Goal: Use online tool/utility: Use online tool/utility

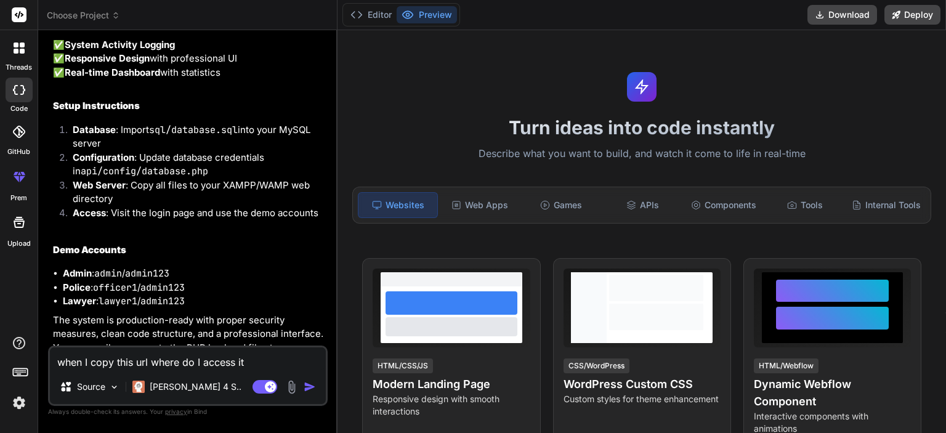
scroll to position [2769, 0]
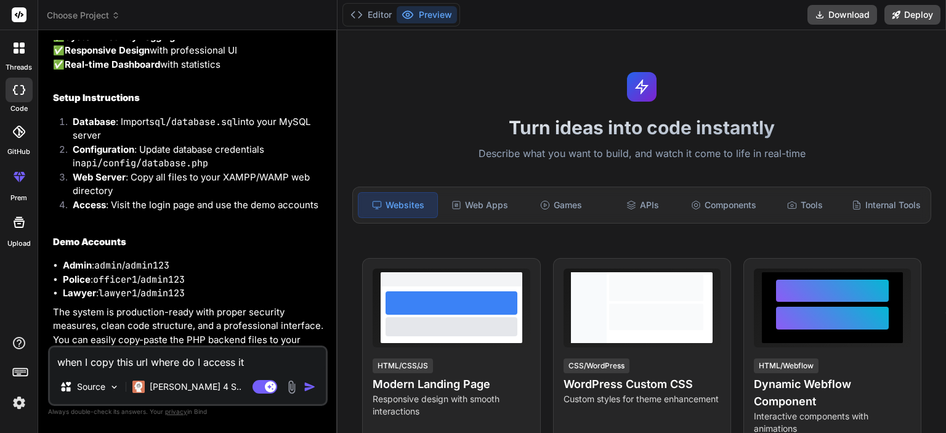
type textarea "x"
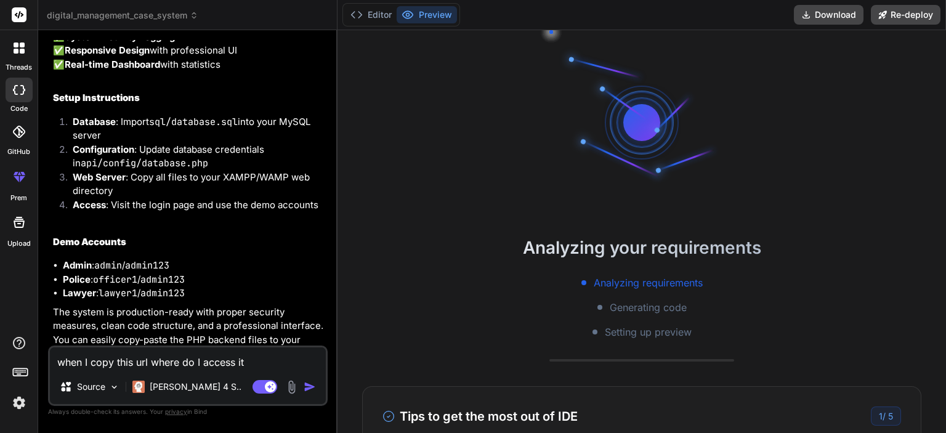
scroll to position [23, 0]
click at [381, 17] on button "Editor" at bounding box center [370, 14] width 51 height 17
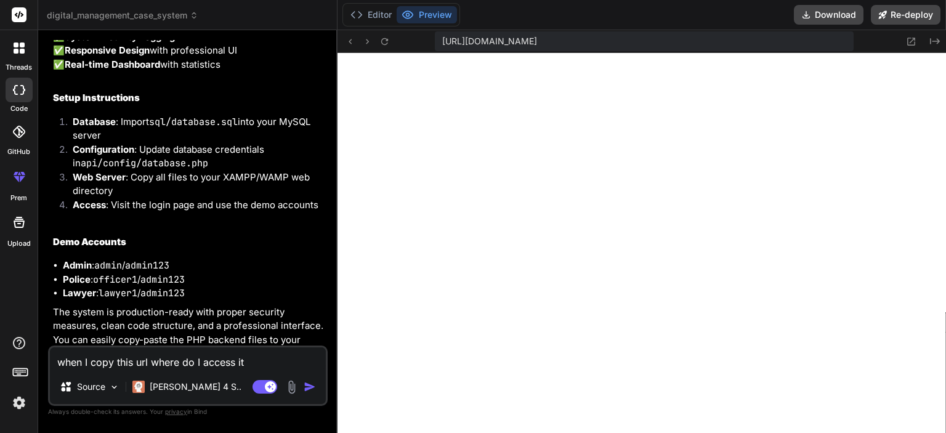
scroll to position [473, 0]
click at [363, 14] on button "Editor" at bounding box center [370, 14] width 51 height 17
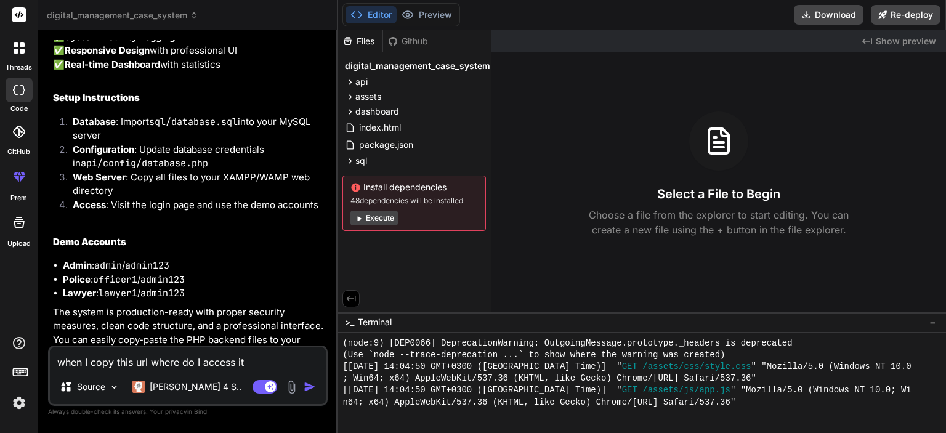
click at [377, 63] on span "digital_management_case_system" at bounding box center [417, 66] width 145 height 12
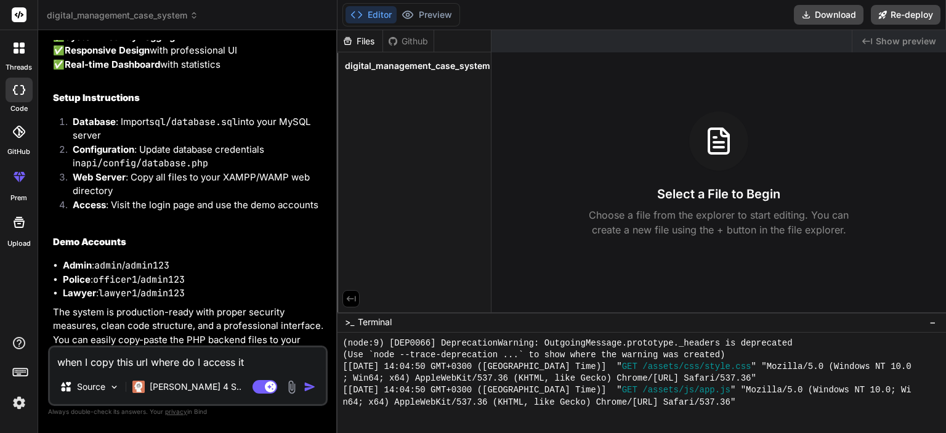
click at [377, 63] on span "digital_management_case_system" at bounding box center [417, 66] width 145 height 12
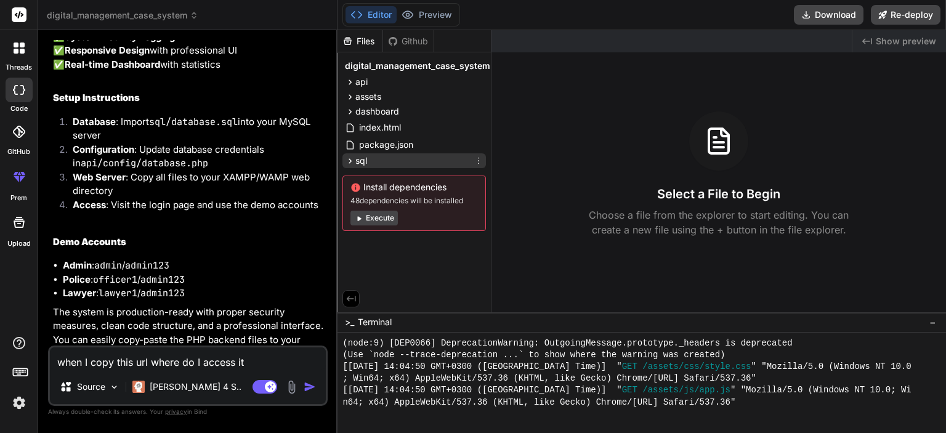
click at [366, 158] on span "sql" at bounding box center [361, 161] width 12 height 12
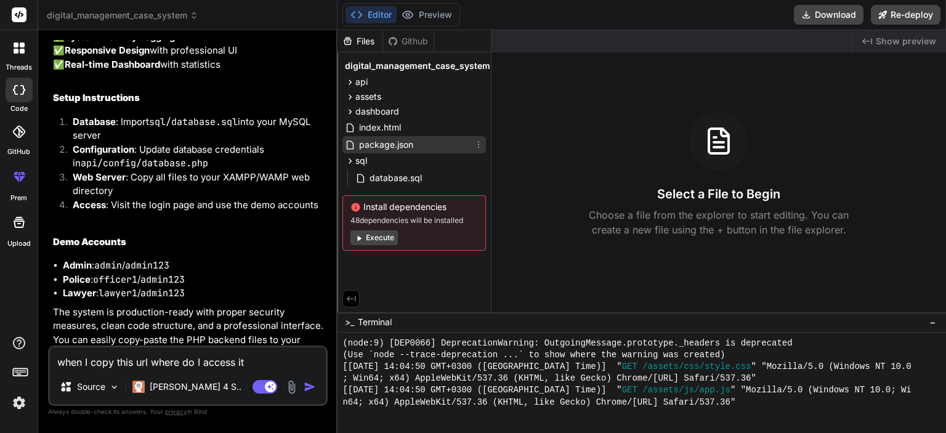
click at [362, 149] on span "package.json" at bounding box center [386, 144] width 57 height 15
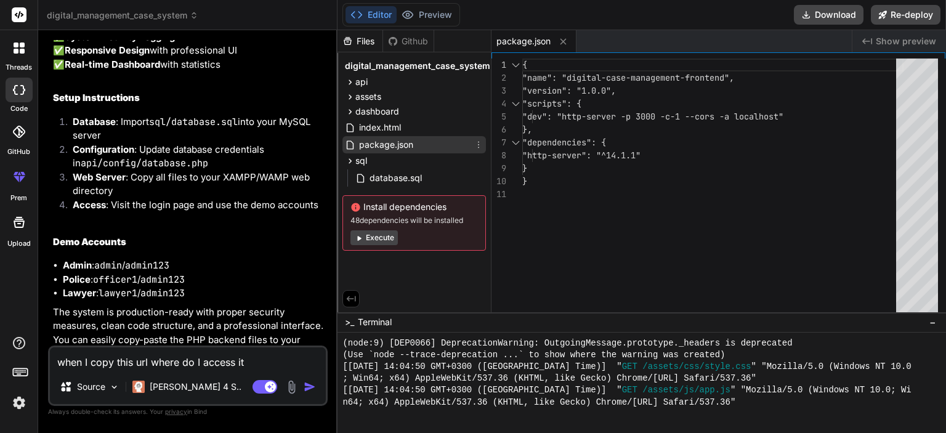
click at [362, 145] on span "package.json" at bounding box center [386, 144] width 57 height 15
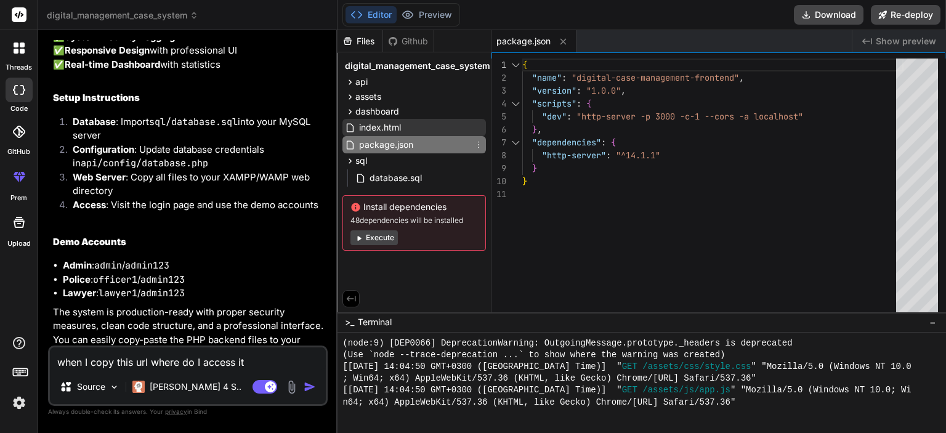
type textarea "x"
click at [360, 132] on span "index.html" at bounding box center [380, 127] width 44 height 15
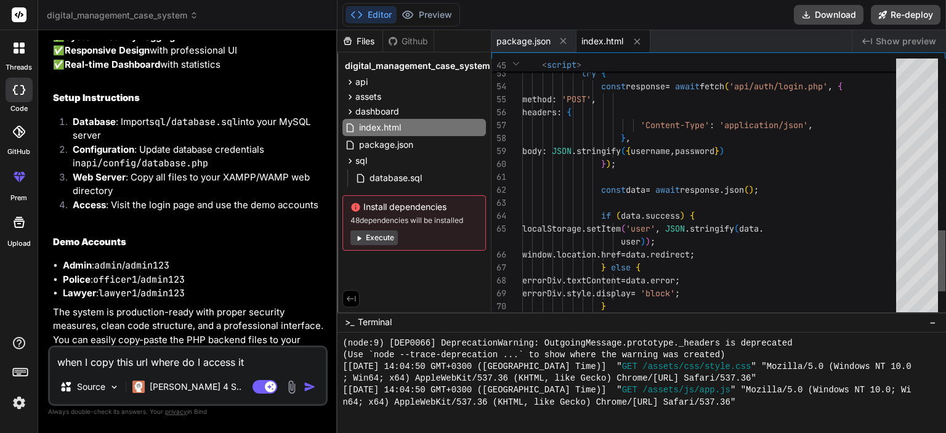
click at [945, 264] on div at bounding box center [941, 260] width 7 height 61
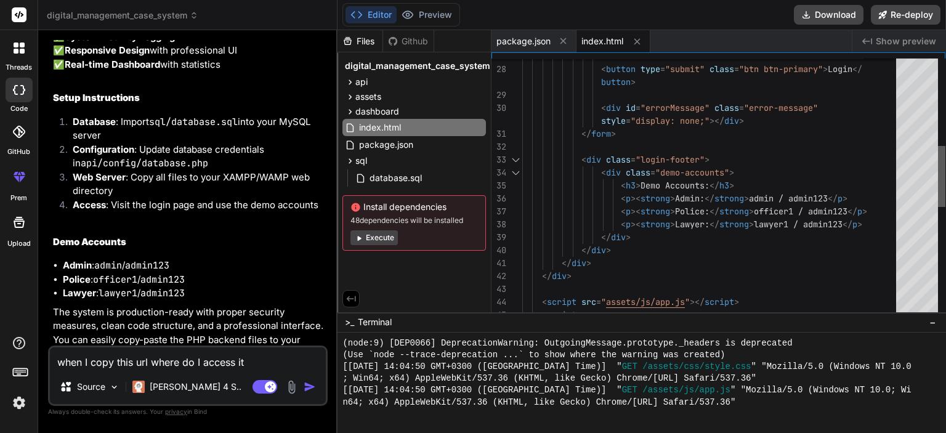
click at [945, 174] on div at bounding box center [941, 176] width 7 height 61
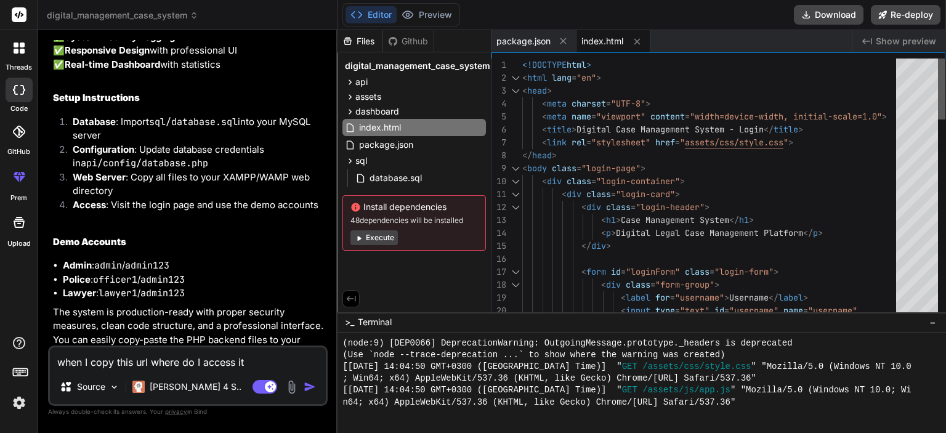
click at [938, 68] on div at bounding box center [941, 187] width 7 height 259
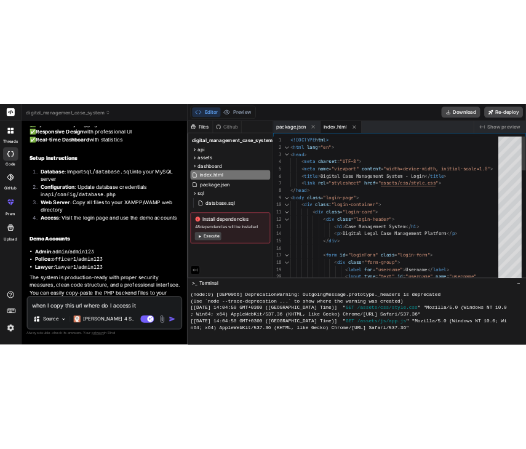
scroll to position [0, 0]
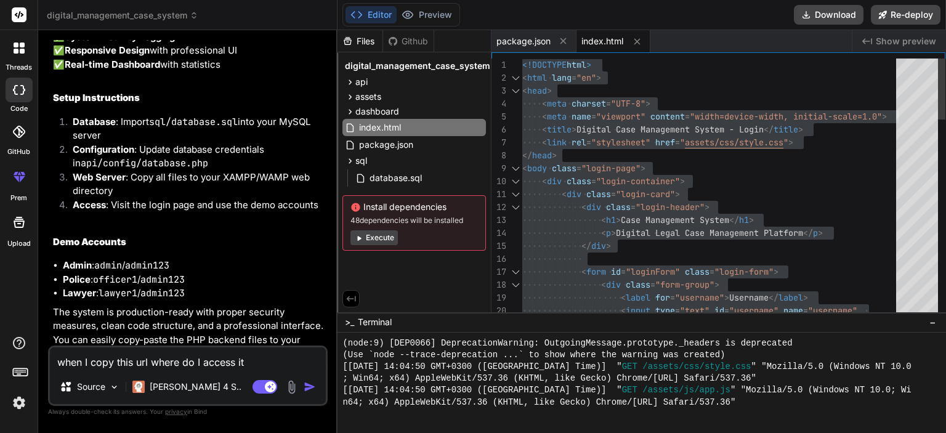
type textarea "<div class="login-card"> <div class="login-header"> <h1>Case Management System<…"
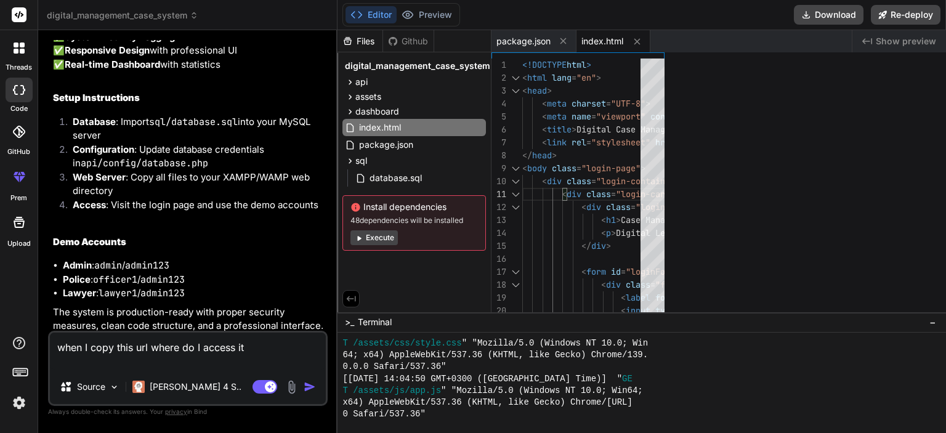
type textarea "x"
type textarea "class="login-page"> <div class="login-container"> <div class="login-card"> <div…"
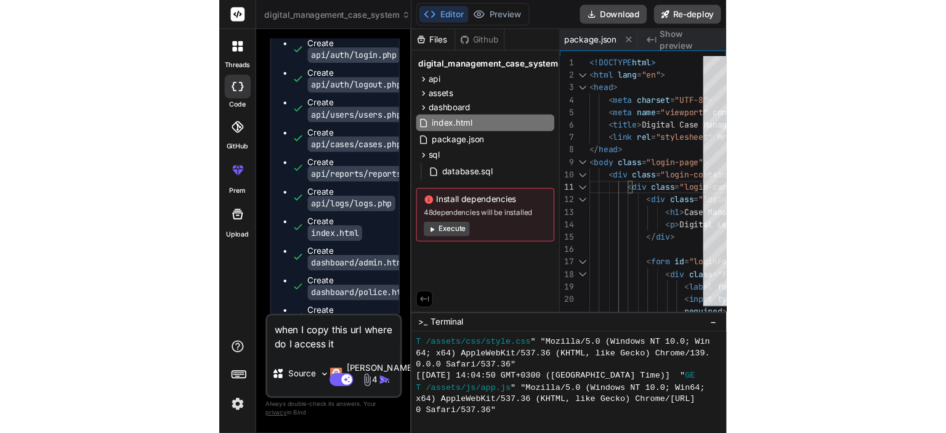
scroll to position [3948, 0]
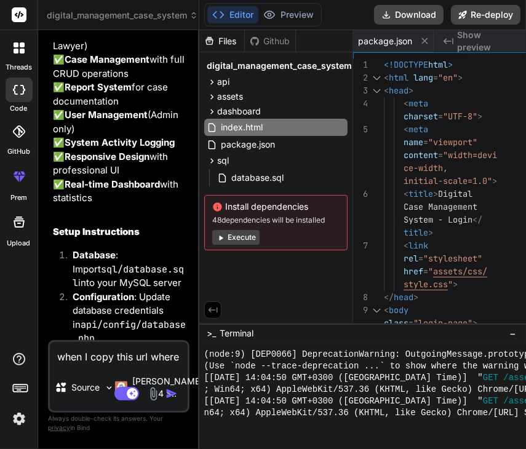
type textarea "x"
type textarea "<div class="login-card"> <div class="login-header"> <h1>Case Management System<…"
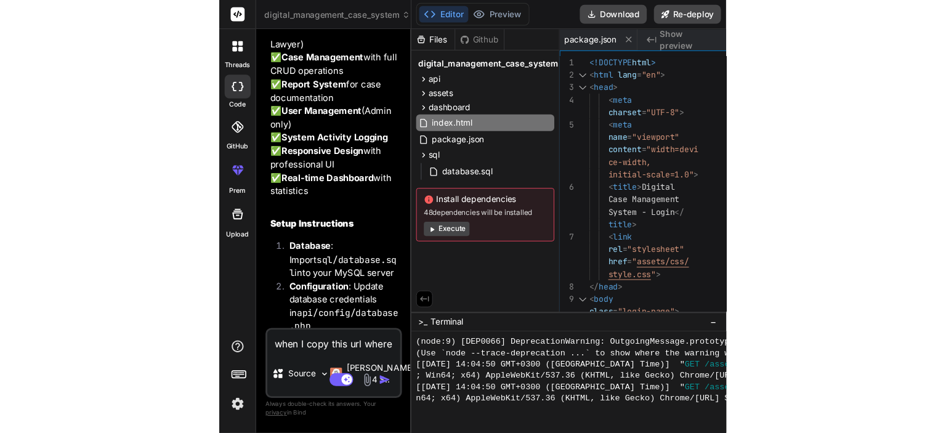
scroll to position [2769, 0]
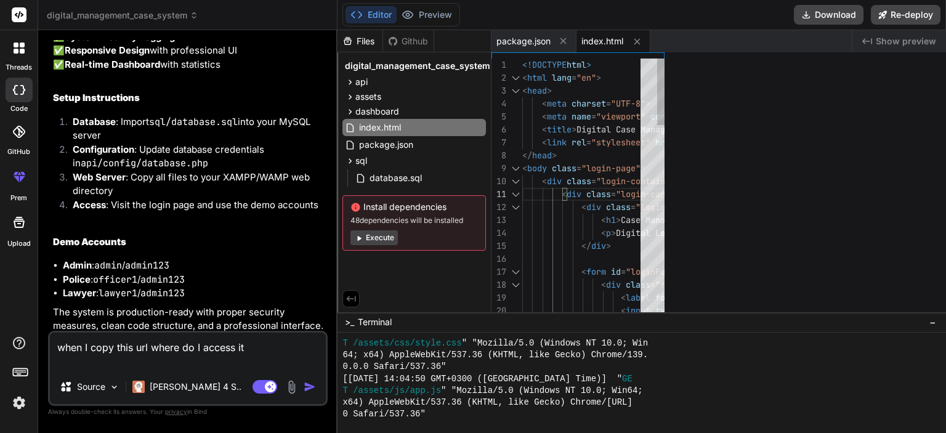
type textarea "x"
type textarea "class="login-page"> <div class="login-container"> <div class="login-card"> <div…"
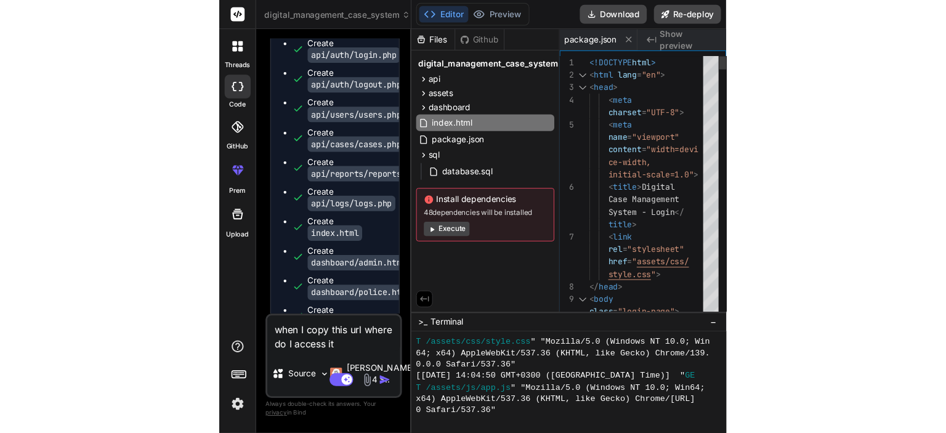
scroll to position [3948, 0]
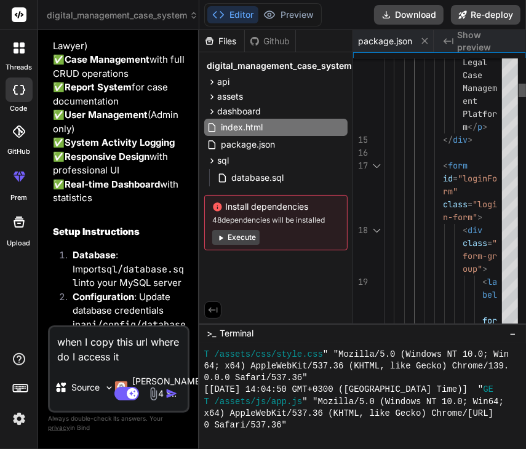
click at [525, 92] on div at bounding box center [522, 91] width 7 height 14
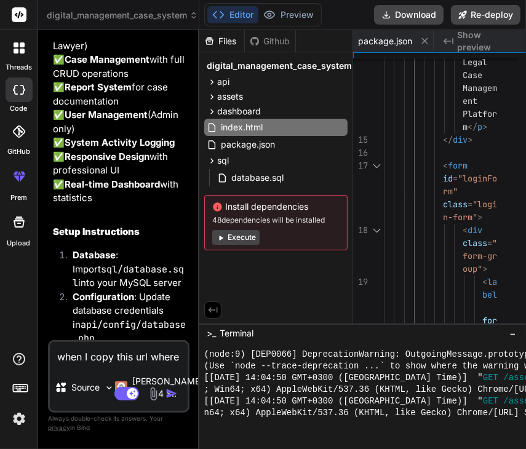
type textarea "x"
type textarea "<div class="login-card"> <div class="login-header"> <h1>Case Management System<…"
type textarea "x"
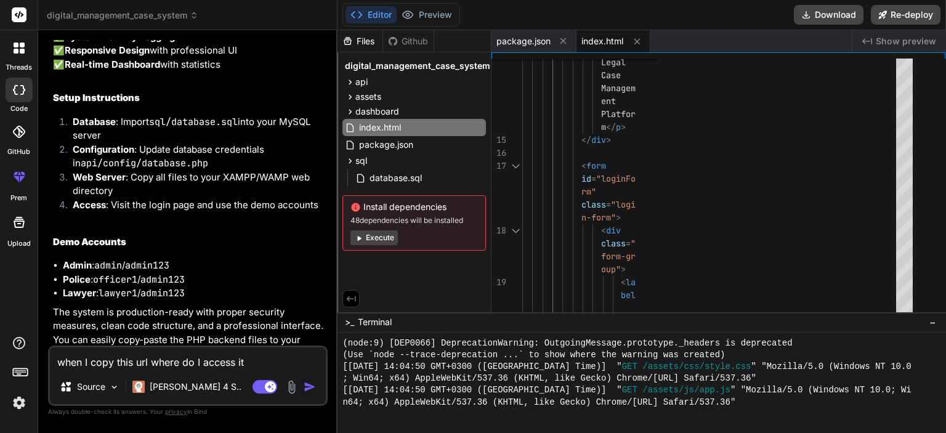
scroll to position [473, 0]
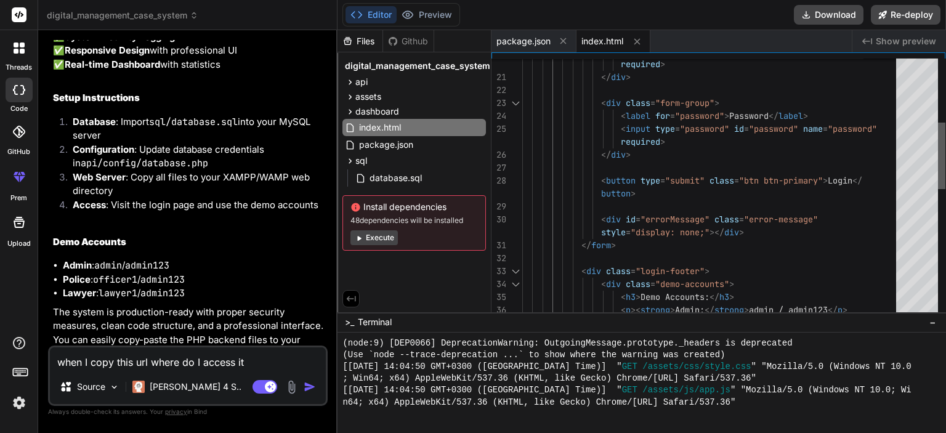
click at [945, 127] on div at bounding box center [941, 156] width 7 height 66
